Goal: Information Seeking & Learning: Compare options

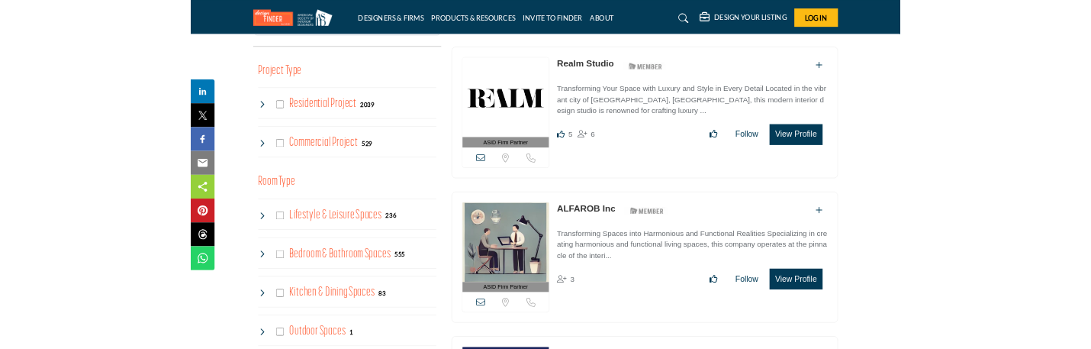
scroll to position [578, 0]
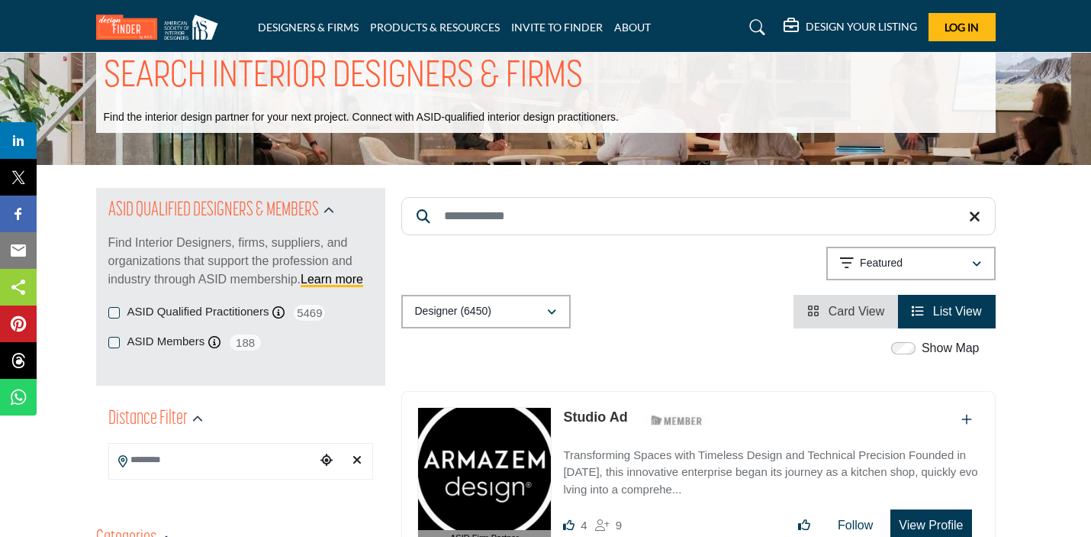
scroll to position [47, 0]
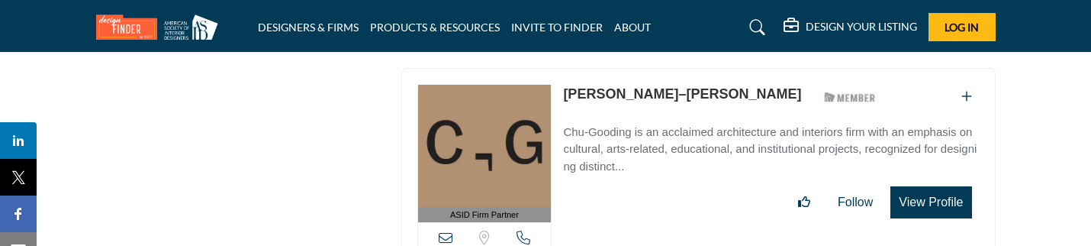
scroll to position [2996, 0]
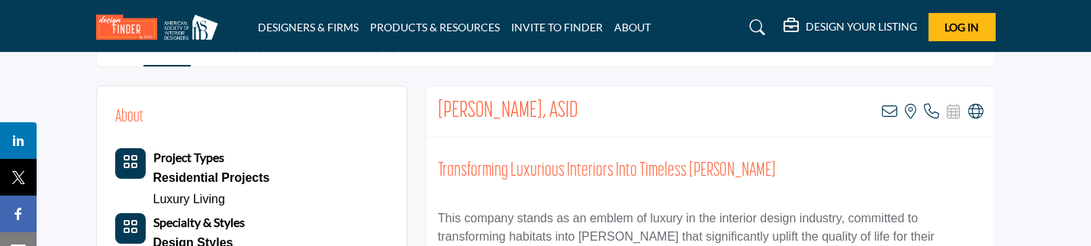
scroll to position [347, 0]
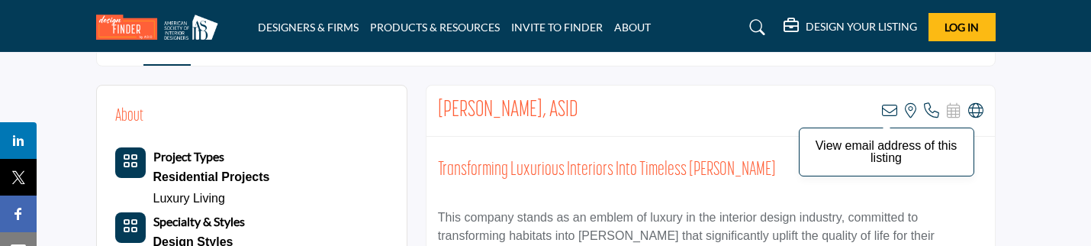
click at [891, 110] on icon at bounding box center [889, 110] width 15 height 15
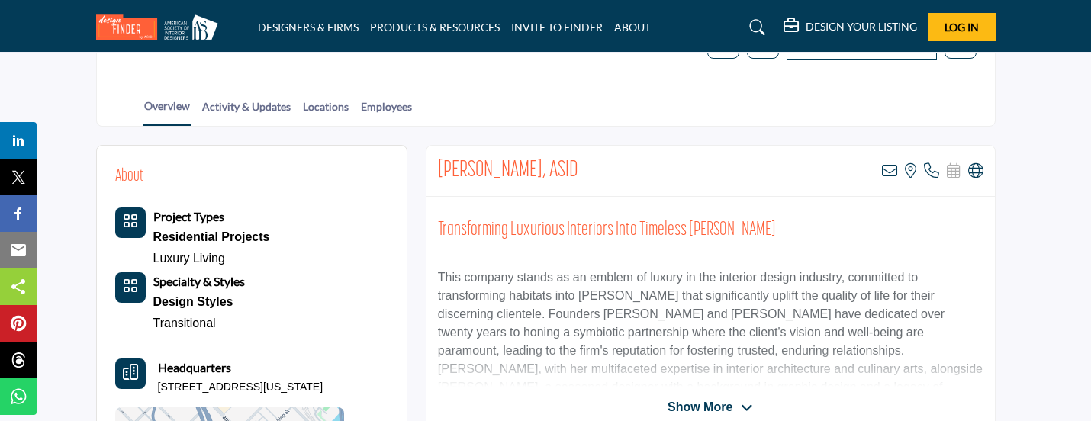
scroll to position [317, 0]
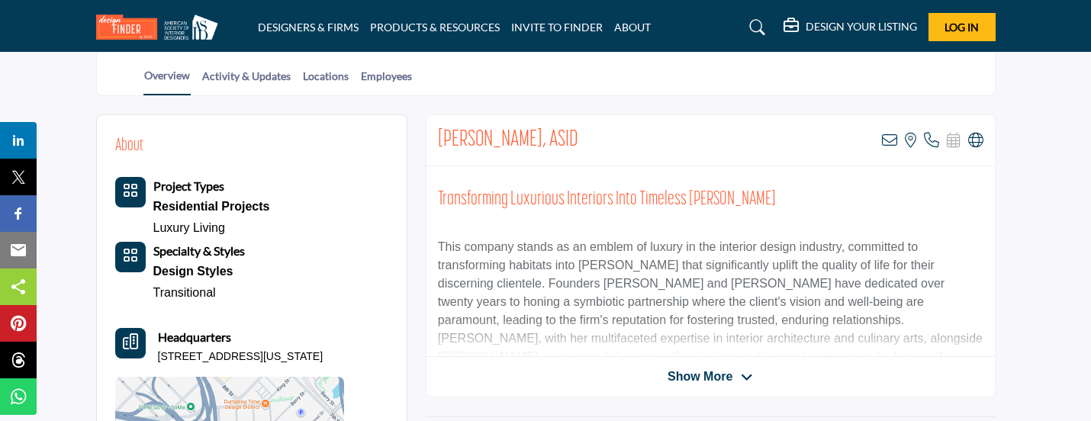
click at [701, 245] on span "Show More" at bounding box center [700, 377] width 65 height 18
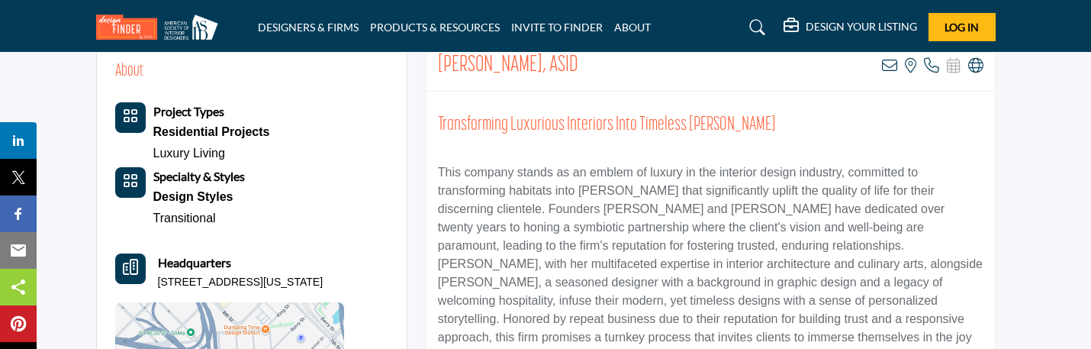
scroll to position [388, 0]
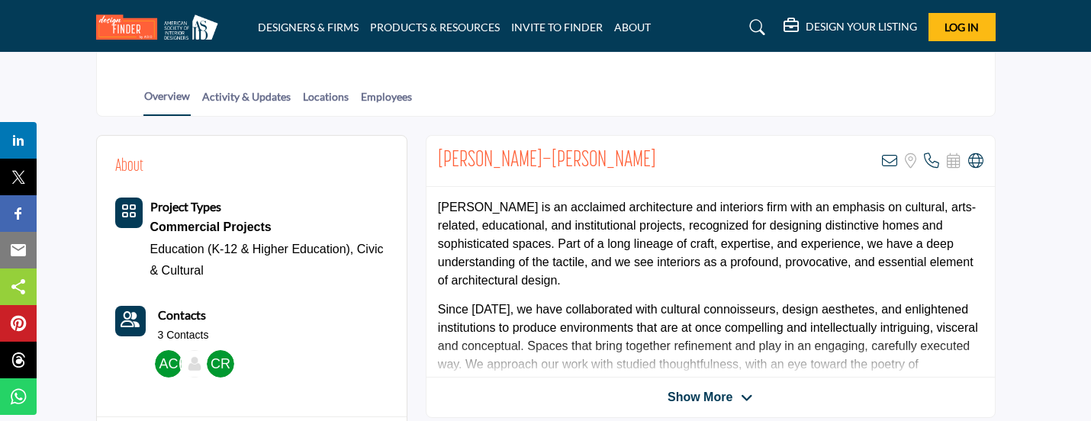
scroll to position [314, 0]
click at [620, 392] on div "Show More" at bounding box center [711, 397] width 569 height 18
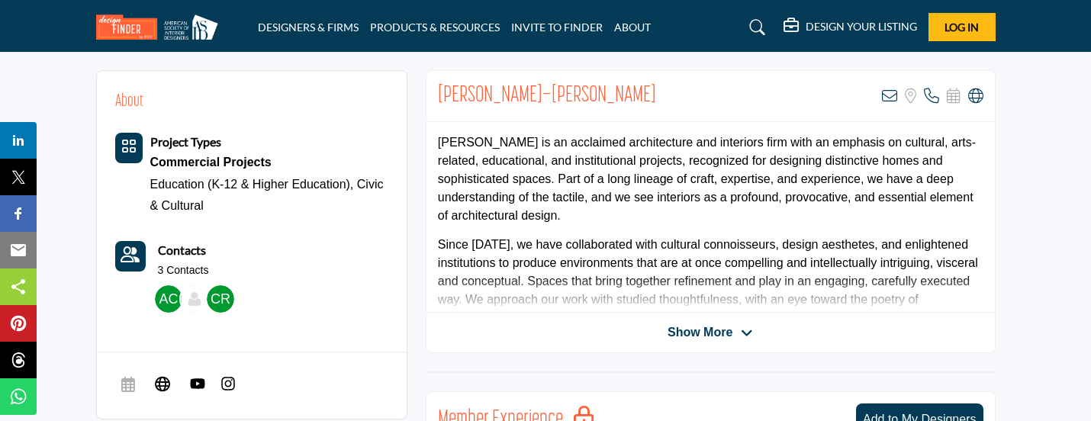
scroll to position [406, 0]
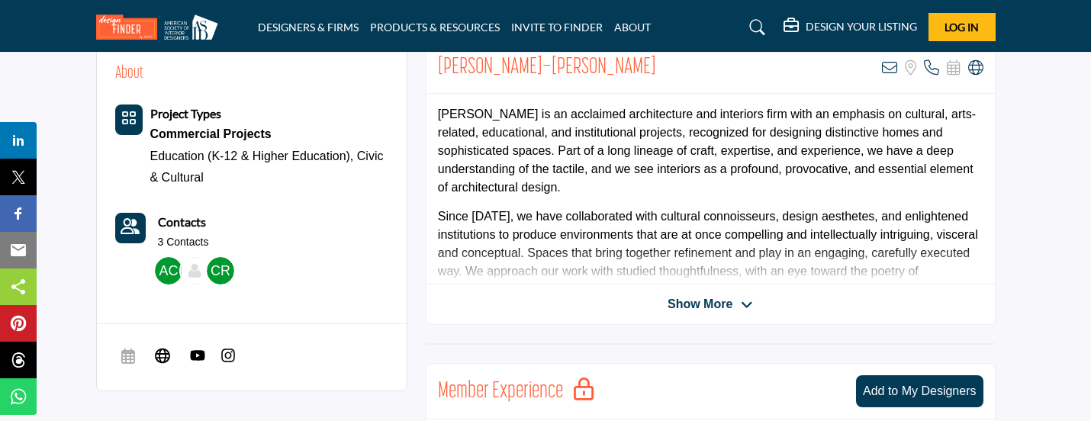
click at [698, 307] on span "Show More" at bounding box center [700, 304] width 65 height 18
